Goal: Find specific page/section: Find specific page/section

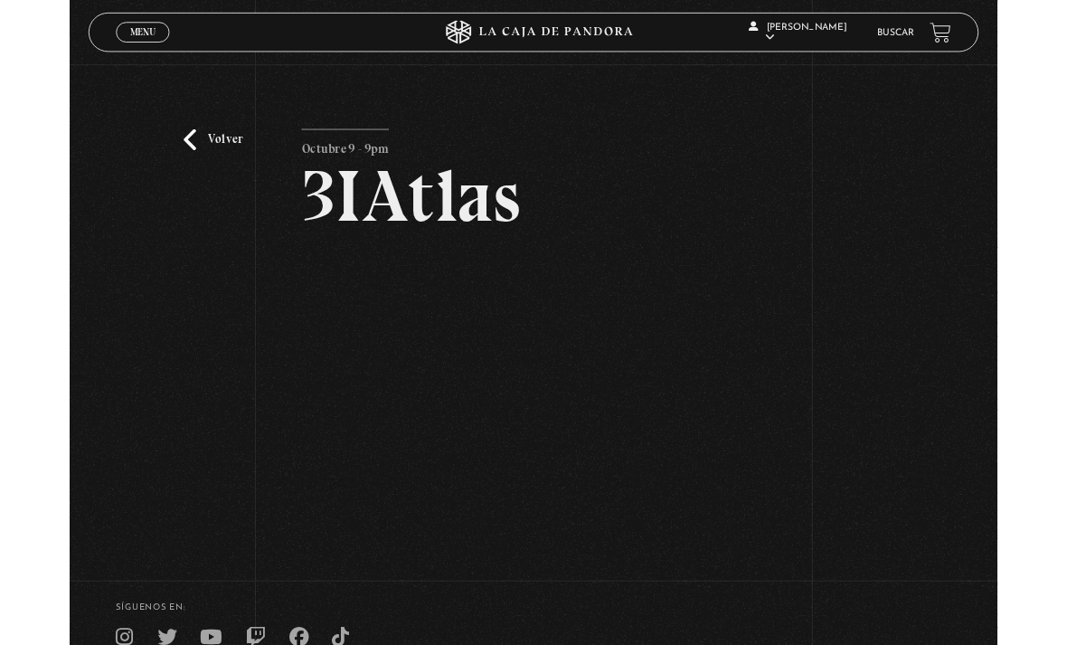
scroll to position [158, 0]
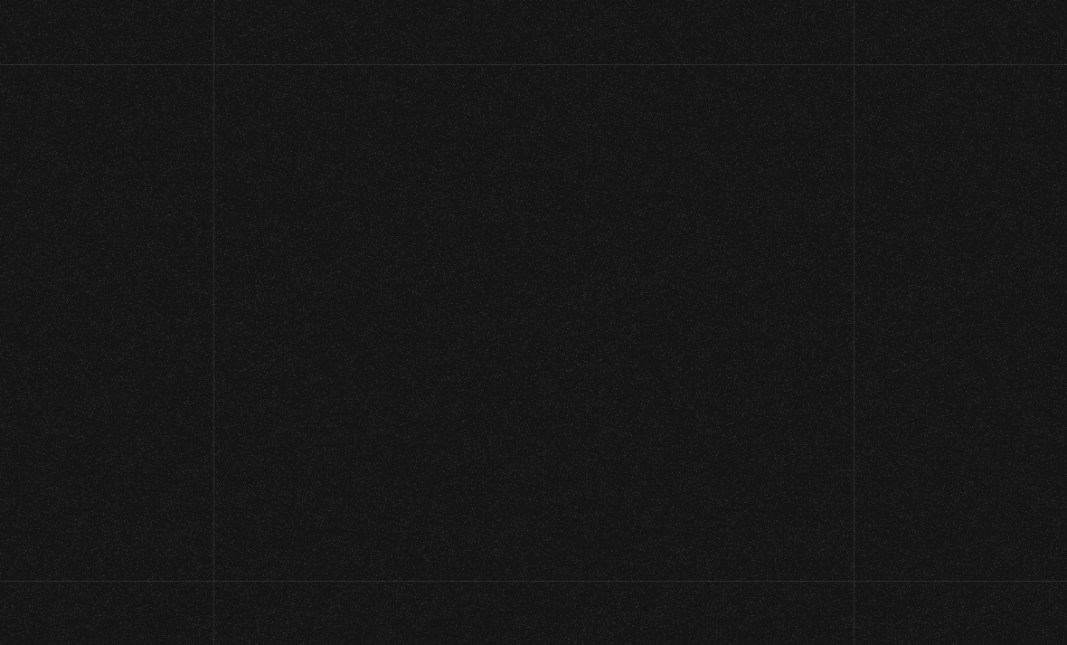
scroll to position [158, 0]
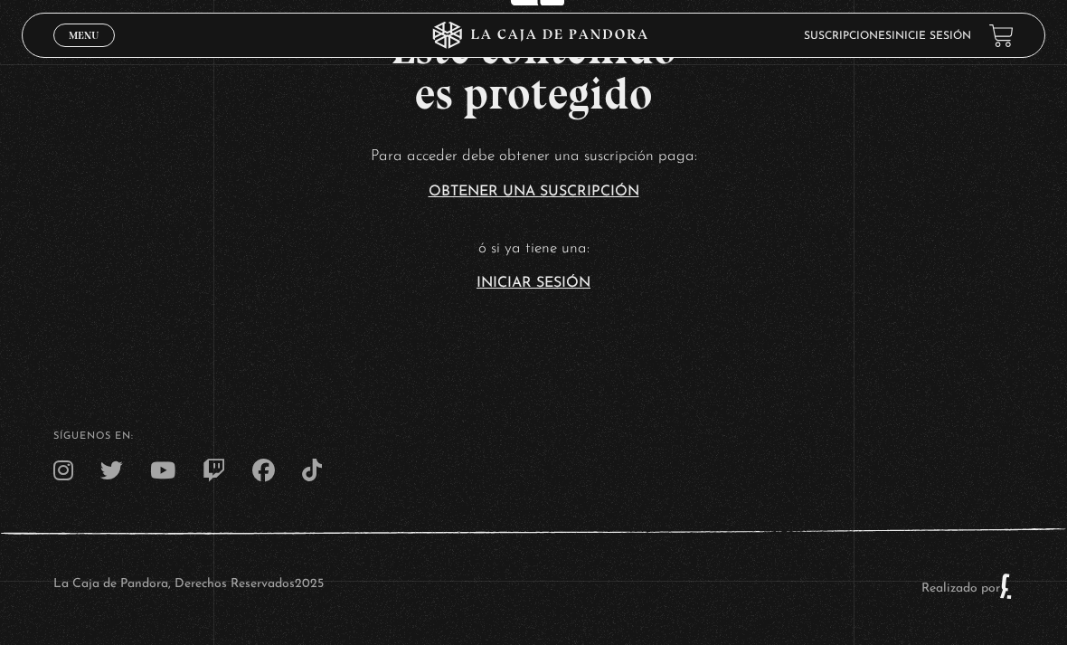
click at [556, 290] on link "Iniciar Sesión" at bounding box center [534, 283] width 114 height 14
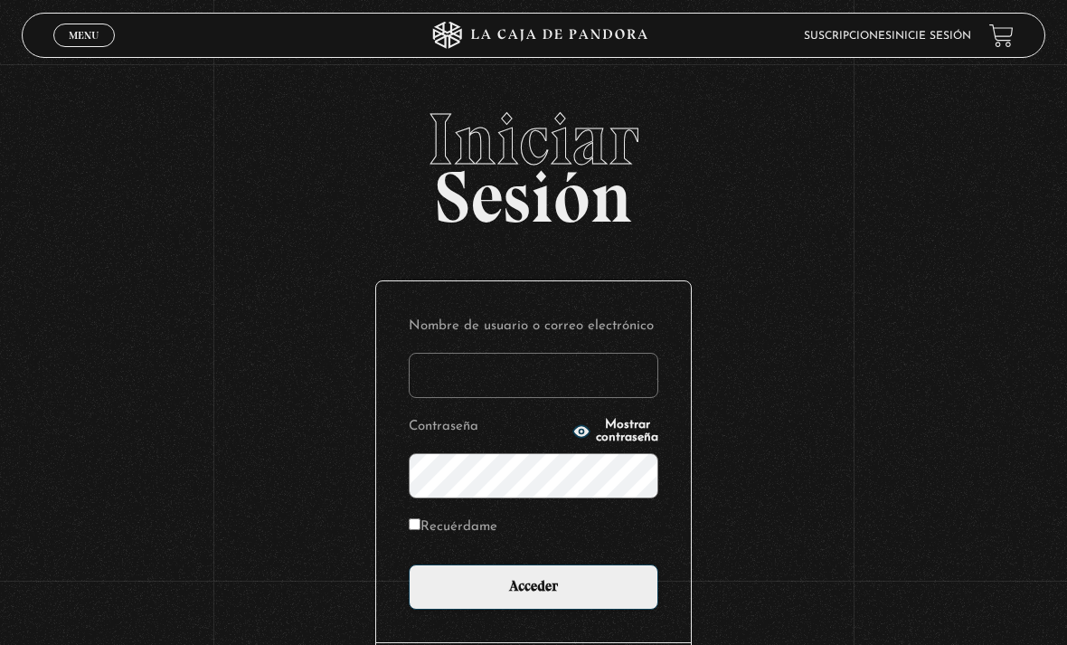
type input "dmoralespalavecino@gmail.com"
click at [534, 596] on input "Acceder" at bounding box center [534, 586] width 250 height 45
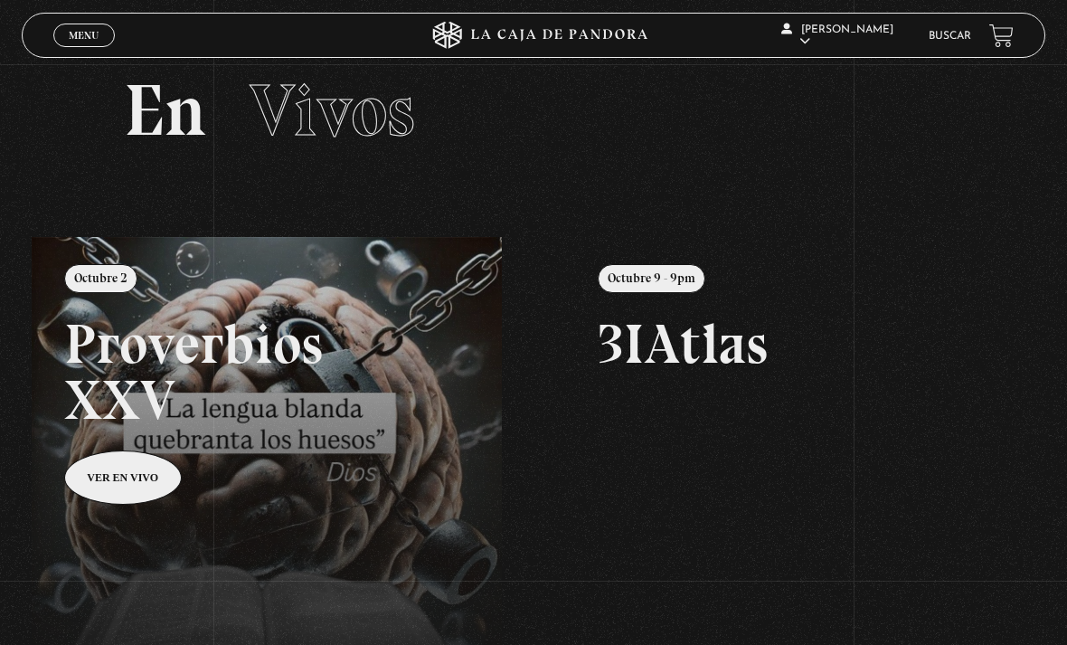
scroll to position [52, 0]
